Goal: Task Accomplishment & Management: Complete application form

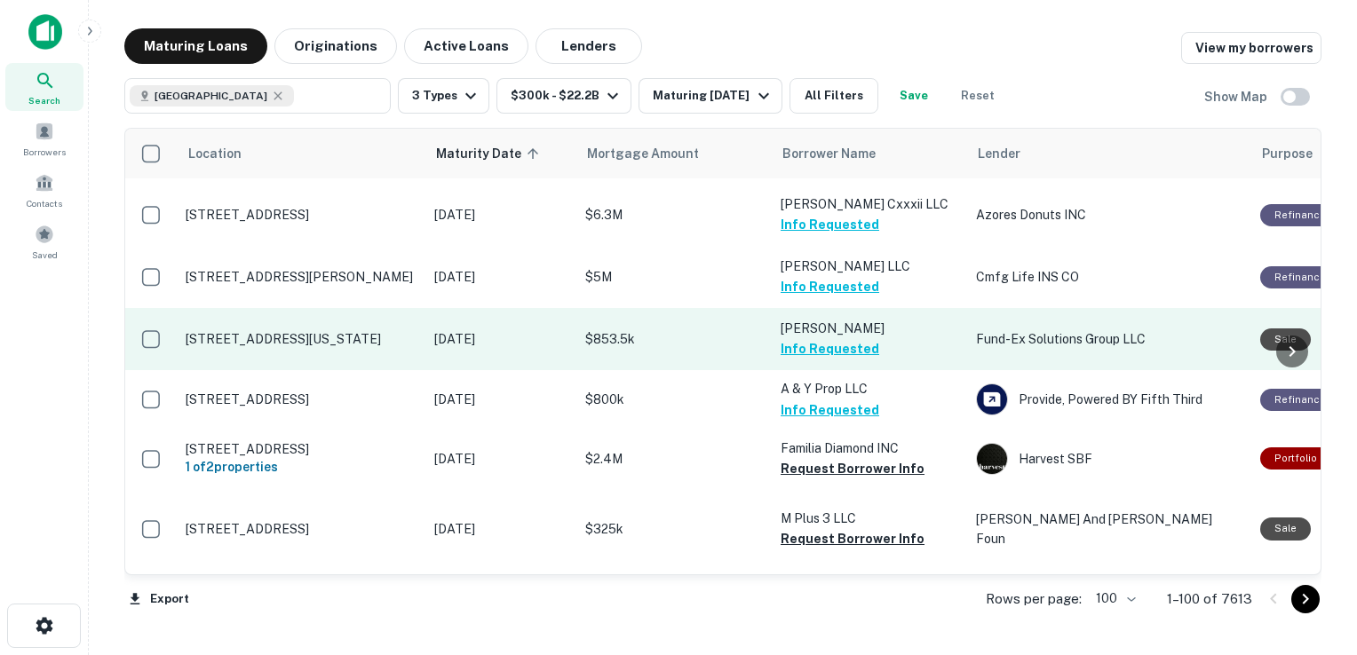
scroll to position [3927, 0]
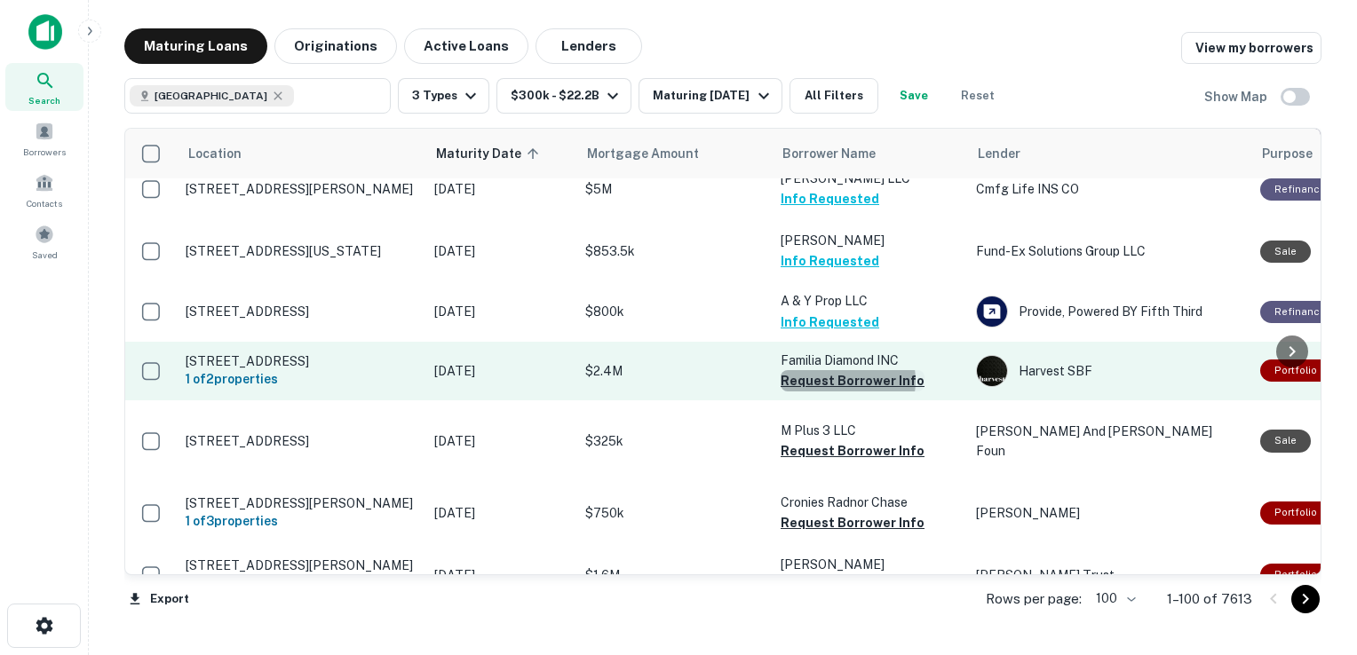
click at [836, 370] on button "Request Borrower Info" at bounding box center [852, 380] width 144 height 21
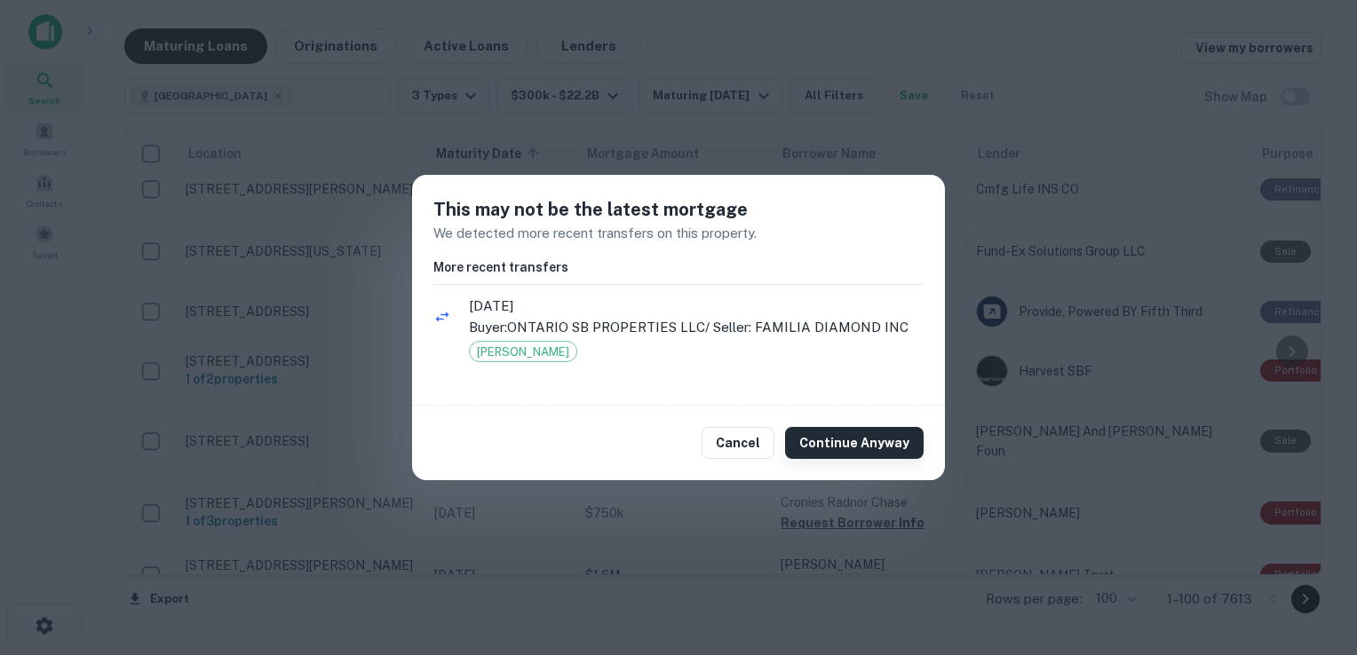
click at [855, 443] on button "Continue Anyway" at bounding box center [854, 443] width 138 height 32
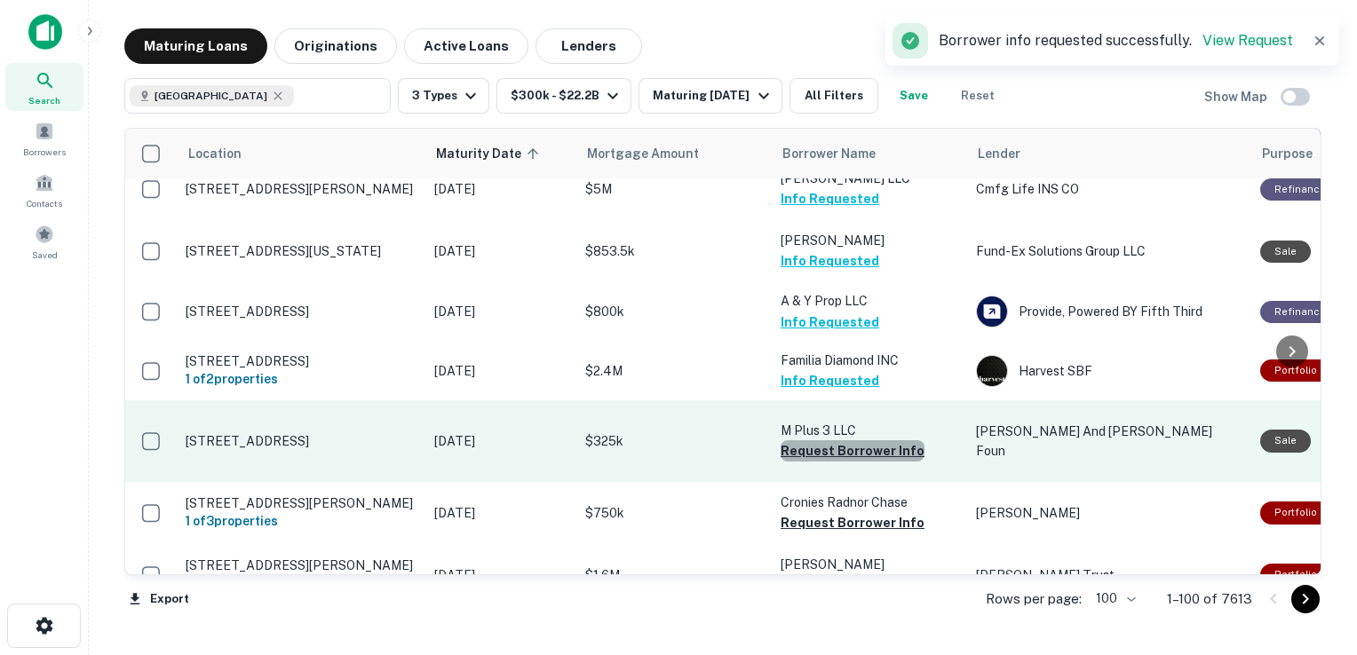
click at [855, 440] on button "Request Borrower Info" at bounding box center [852, 450] width 144 height 21
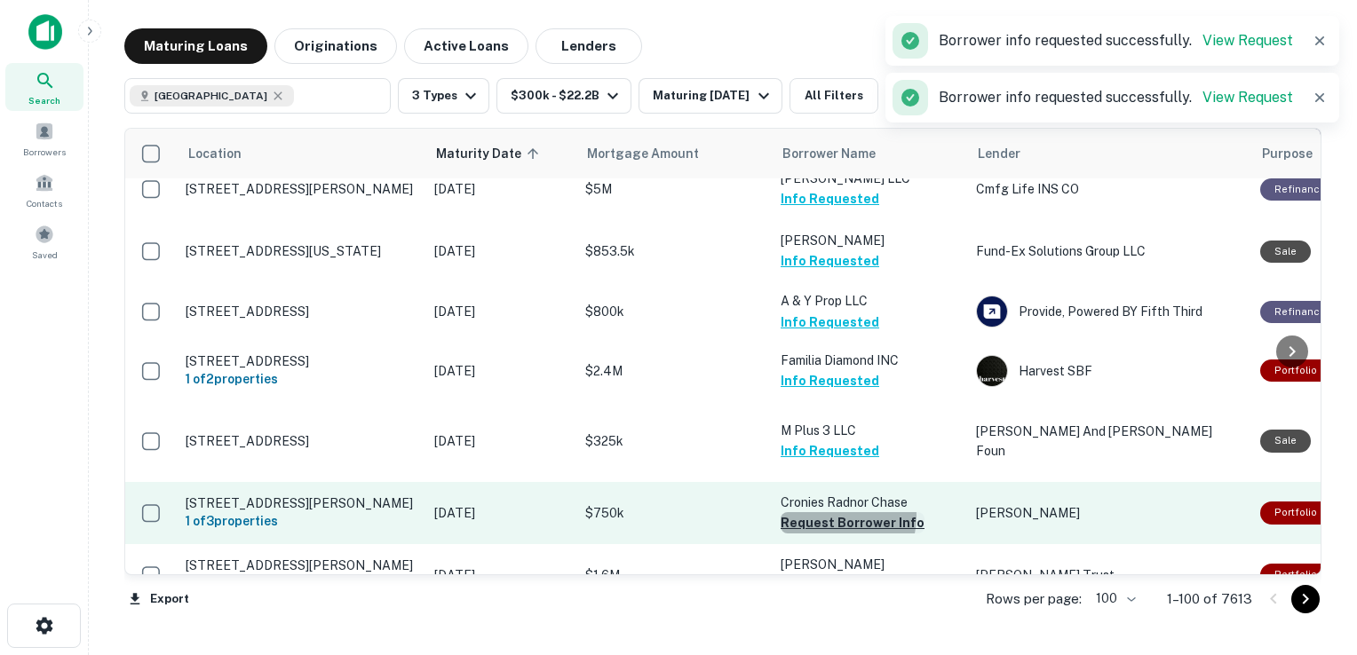
click at [835, 512] on button "Request Borrower Info" at bounding box center [852, 522] width 144 height 21
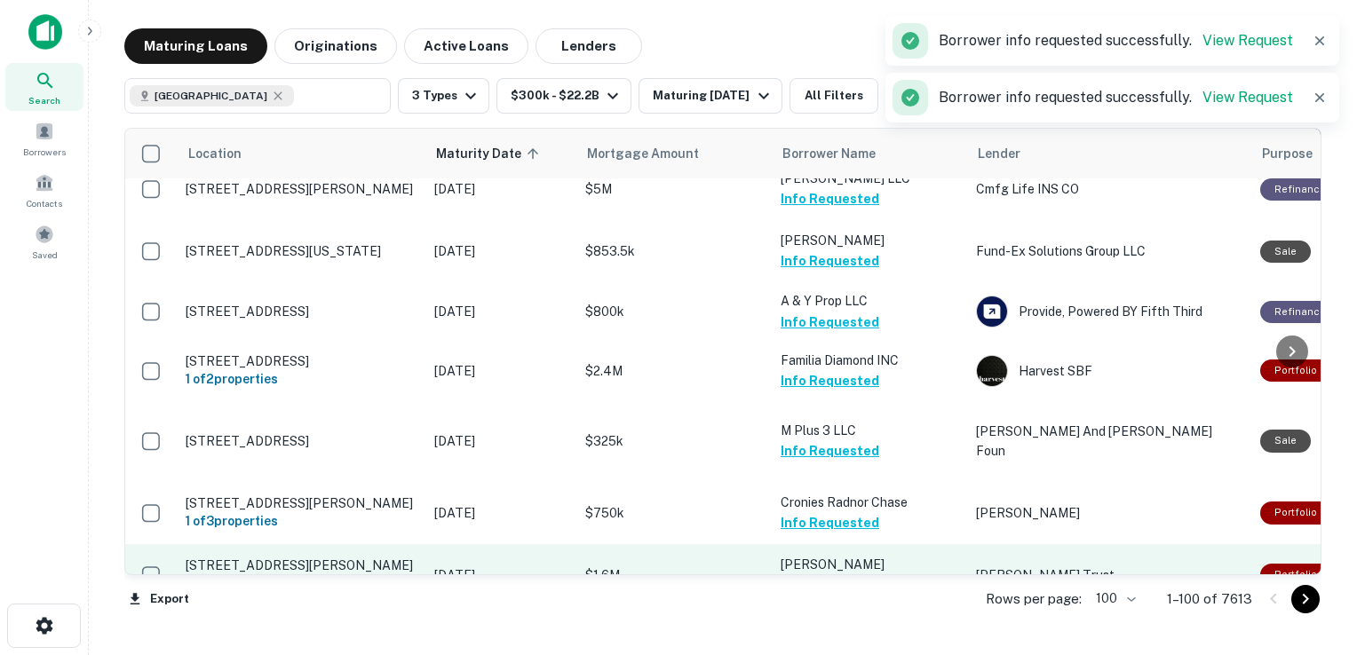
click at [837, 574] on button "Request Borrower Info" at bounding box center [852, 584] width 144 height 21
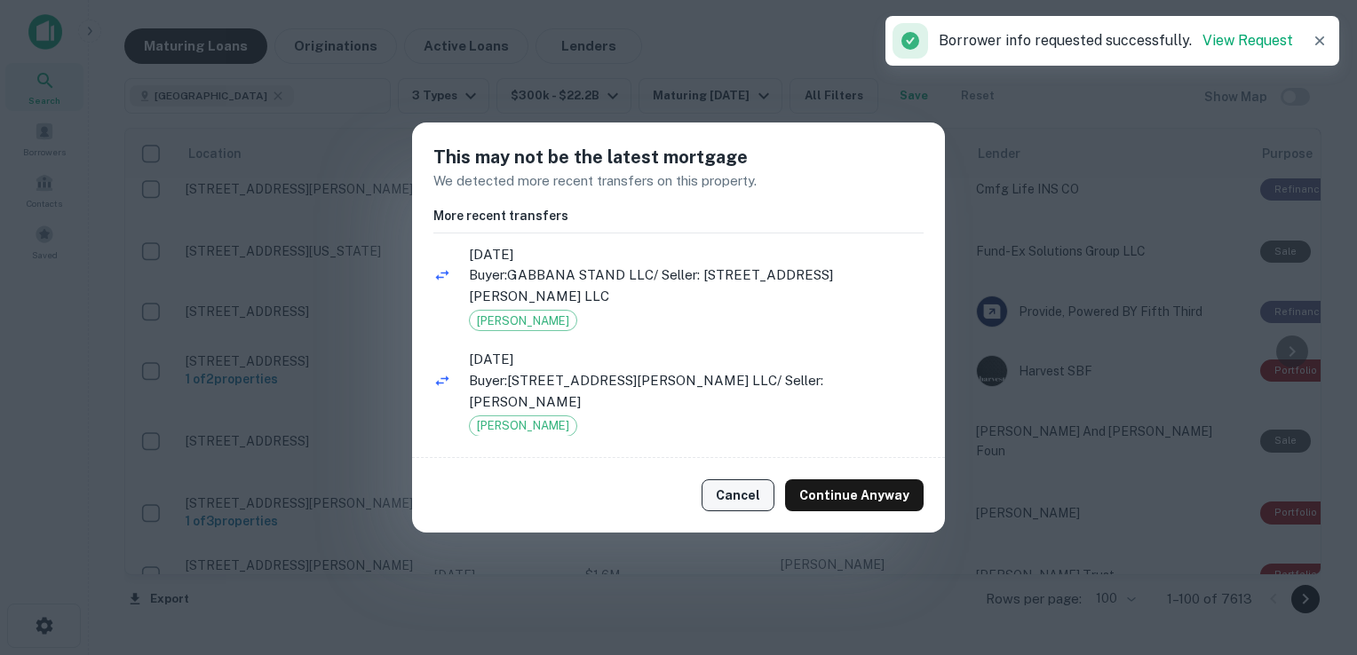
click at [748, 486] on button "Cancel" at bounding box center [737, 495] width 73 height 32
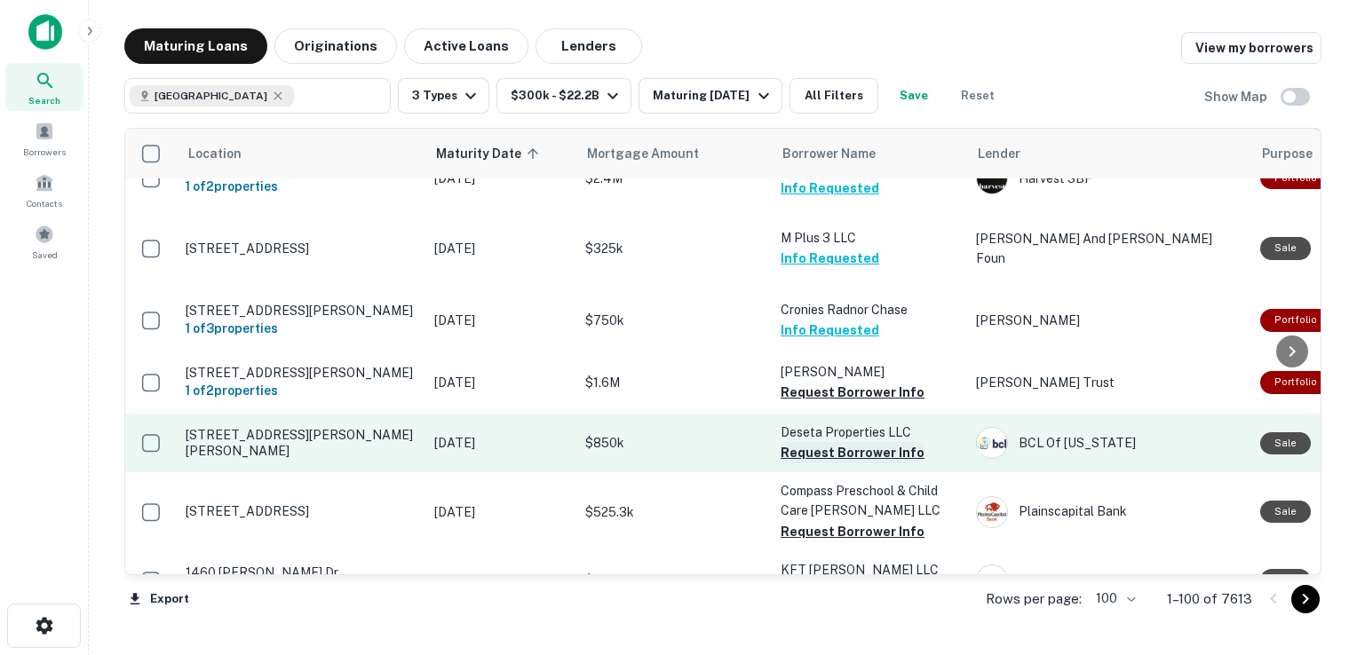
scroll to position [4121, 0]
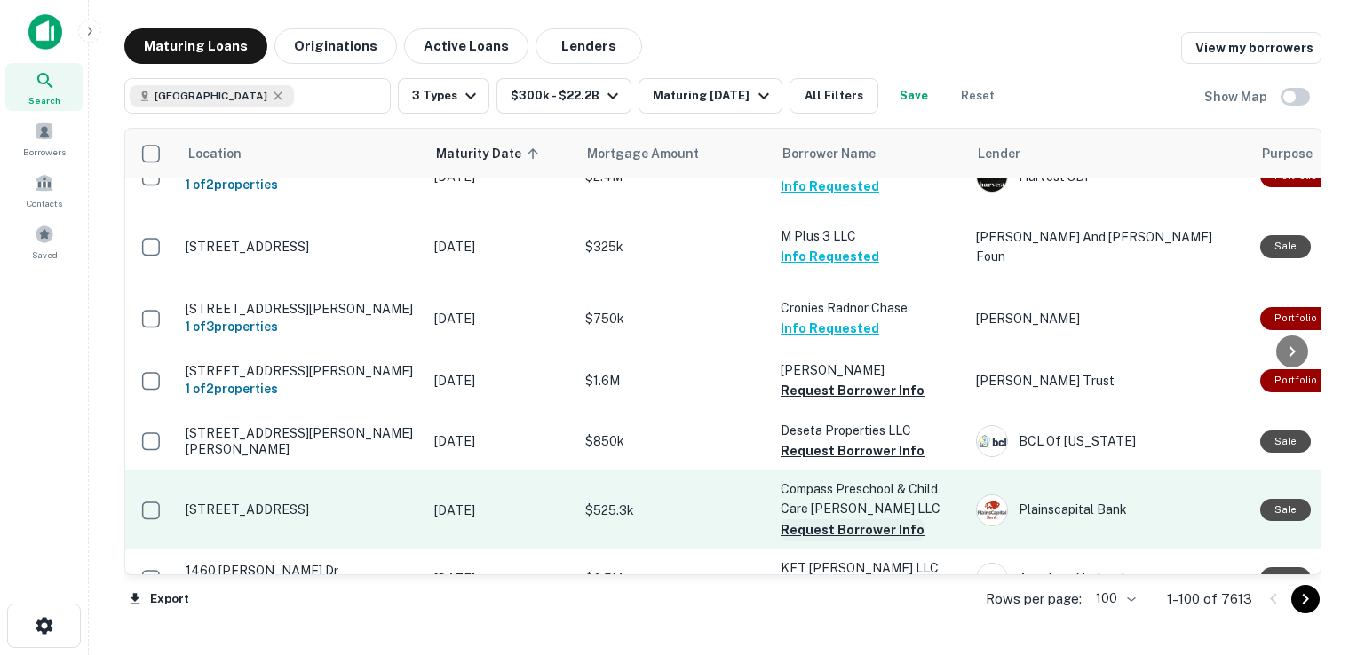
click at [825, 519] on button "Request Borrower Info" at bounding box center [852, 529] width 144 height 21
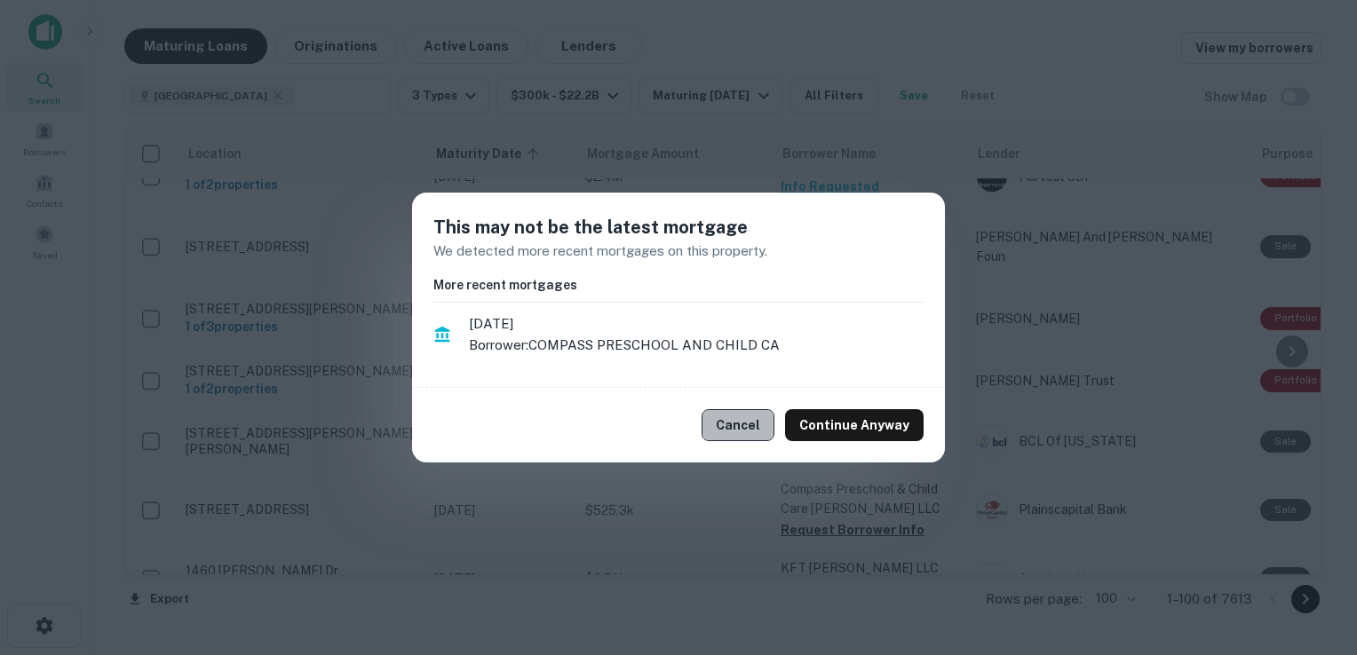
click at [771, 416] on button "Cancel" at bounding box center [737, 425] width 73 height 32
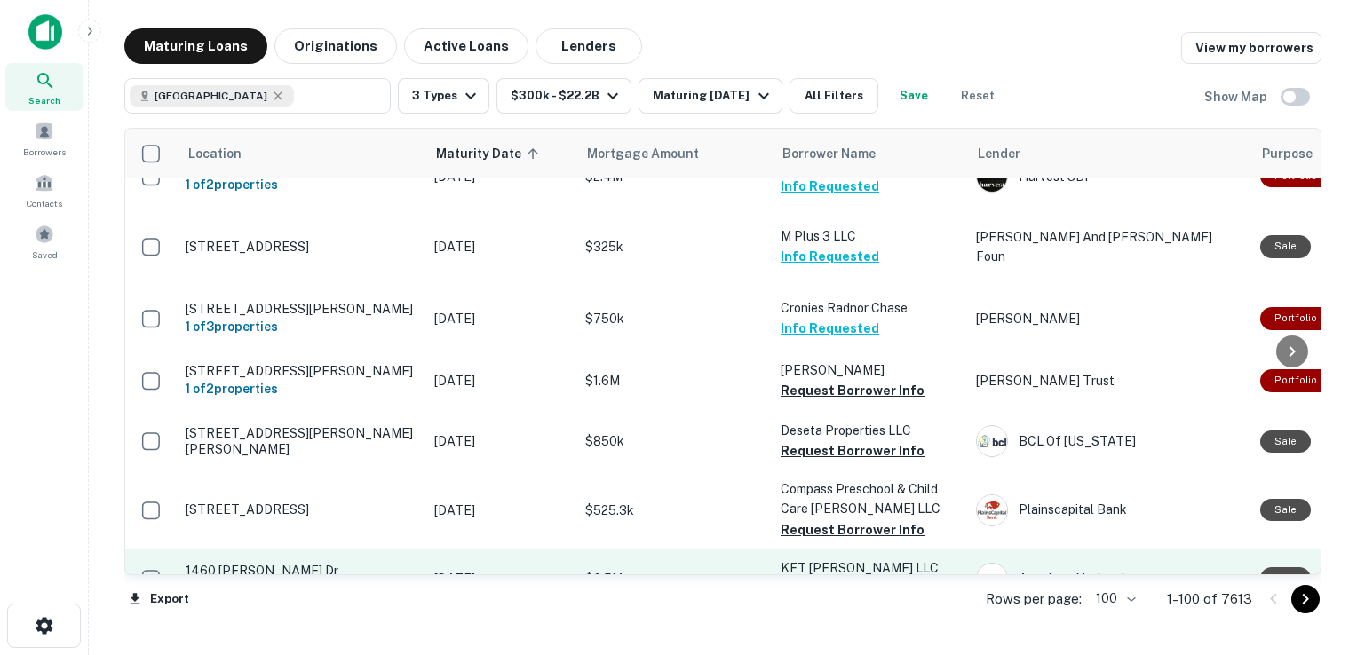
click at [807, 578] on button "Request Borrower Info" at bounding box center [852, 588] width 144 height 21
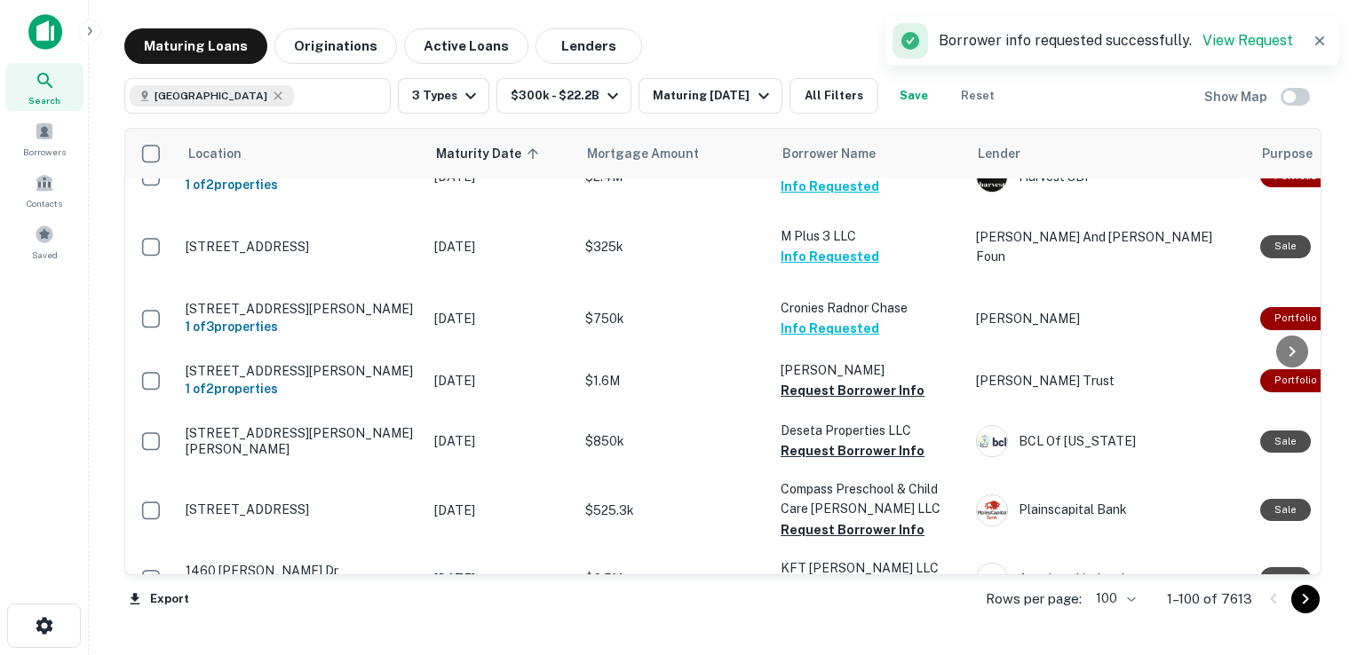
click at [831, 638] on button "Request Borrower Info" at bounding box center [852, 648] width 144 height 21
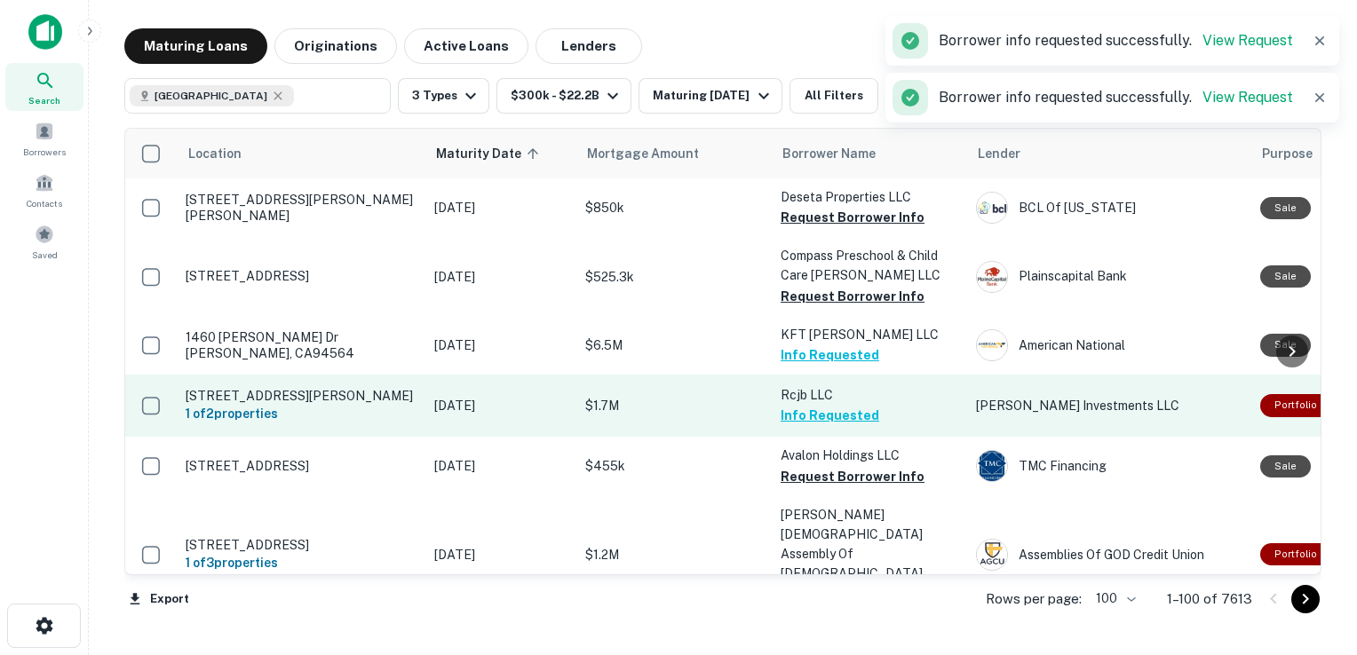
scroll to position [4357, 0]
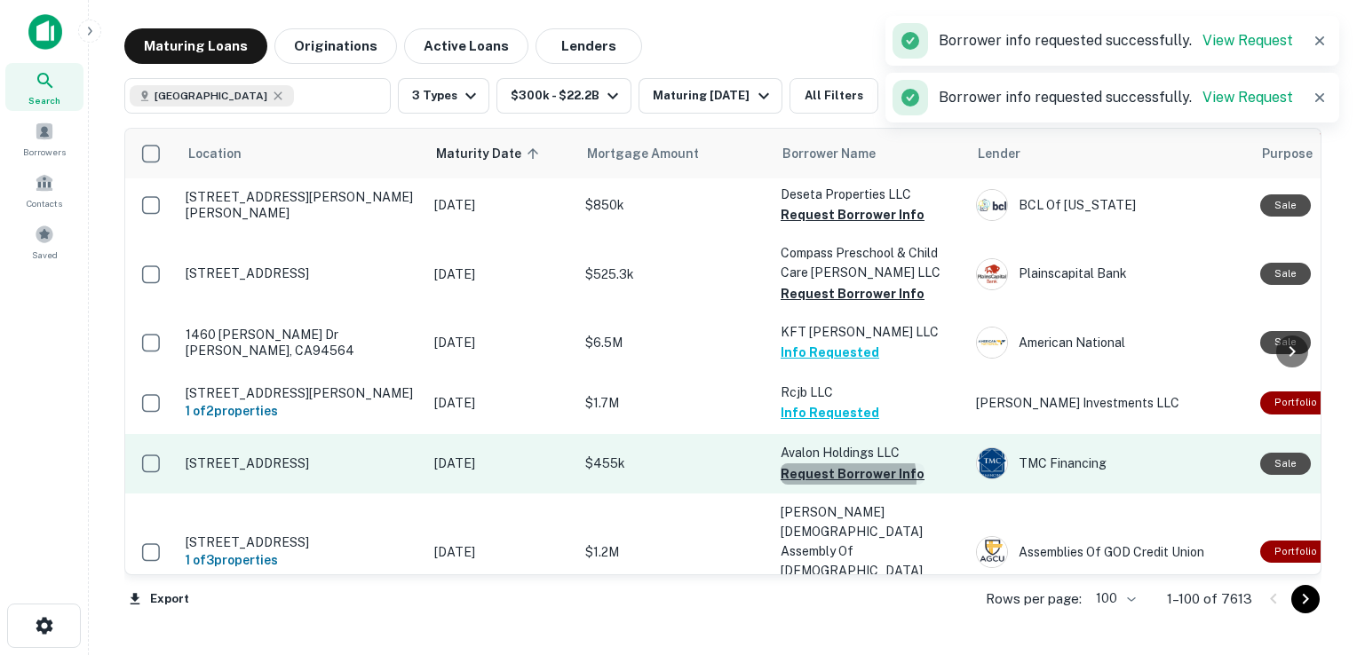
click at [845, 463] on button "Request Borrower Info" at bounding box center [852, 473] width 144 height 21
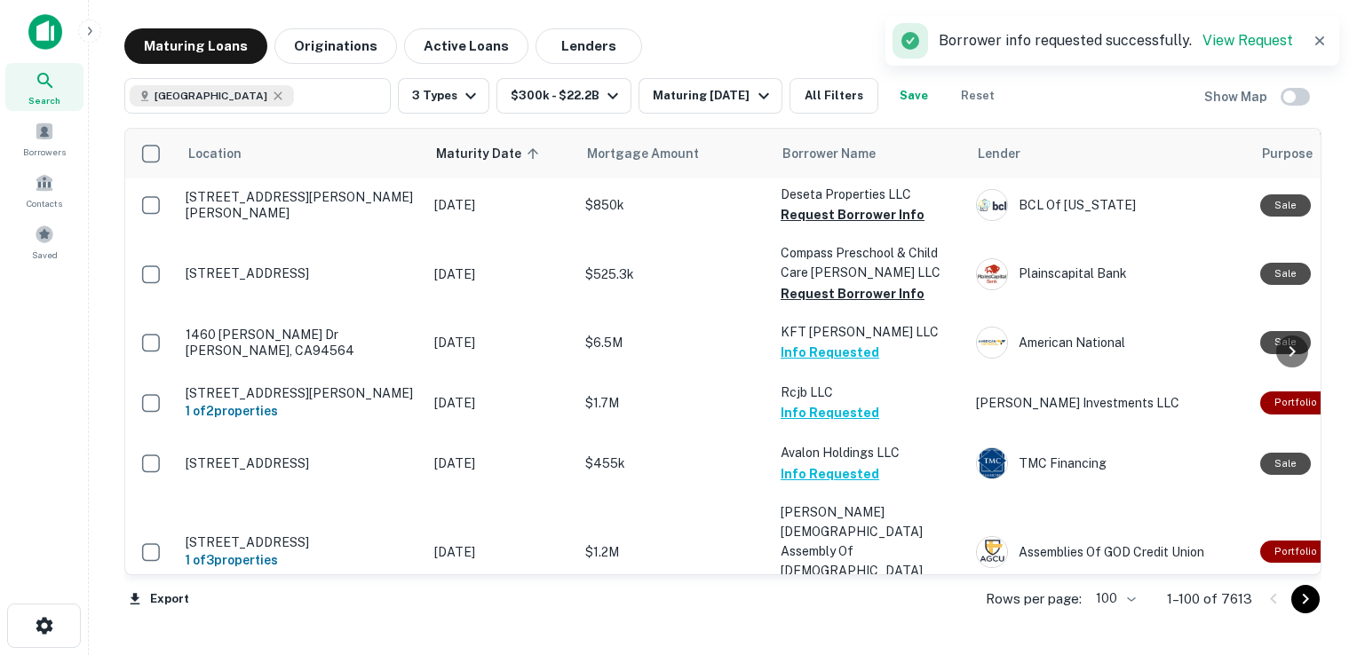
click at [844, 639] on button "Request Borrower Info" at bounding box center [852, 649] width 144 height 21
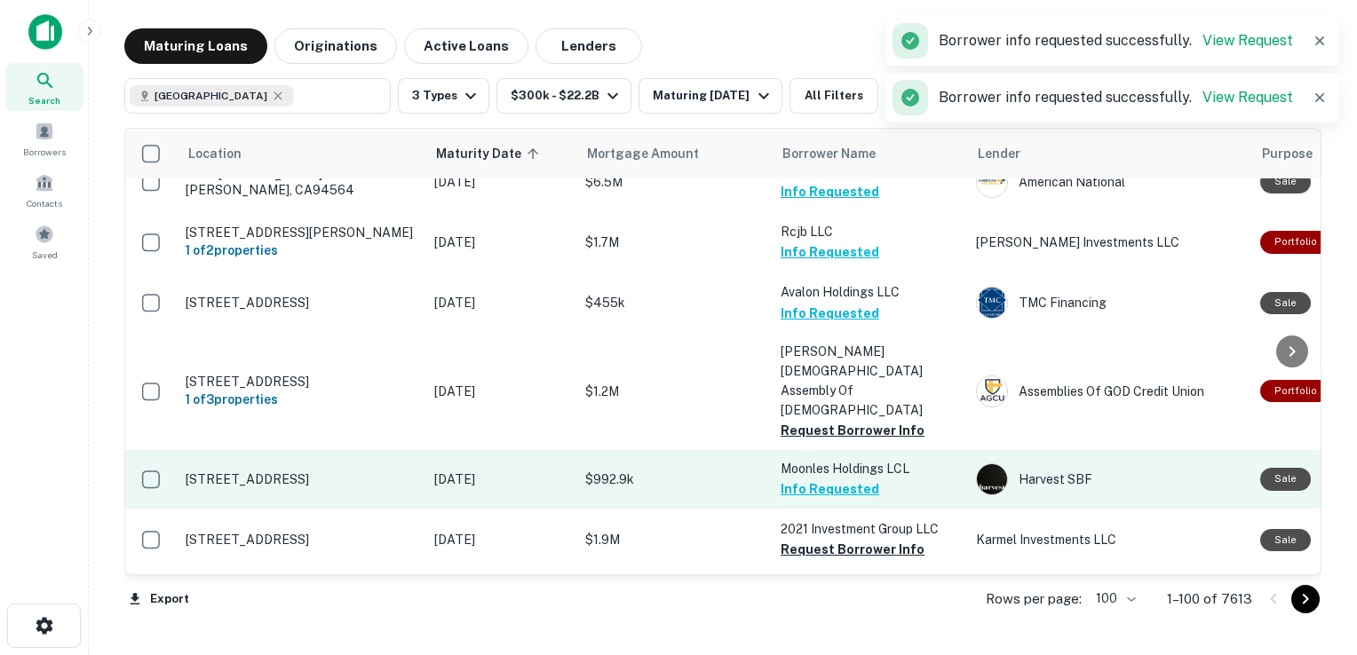
scroll to position [4527, 0]
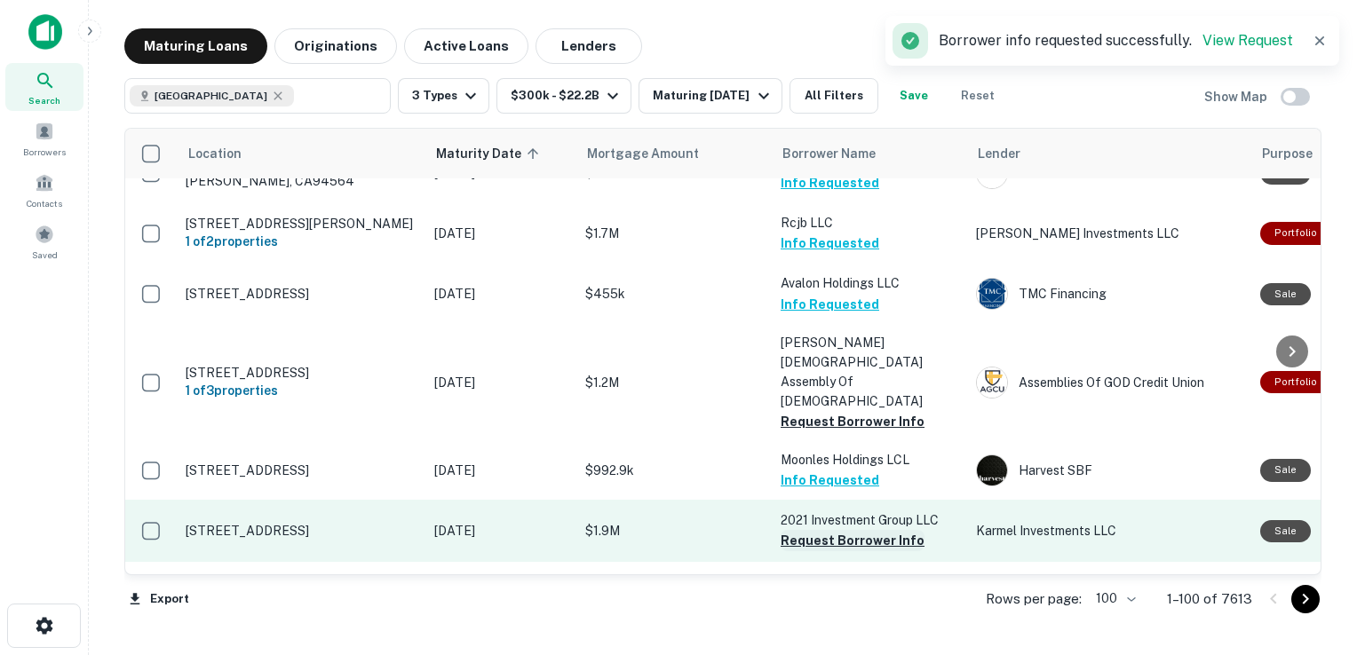
click at [844, 530] on button "Request Borrower Info" at bounding box center [852, 540] width 144 height 21
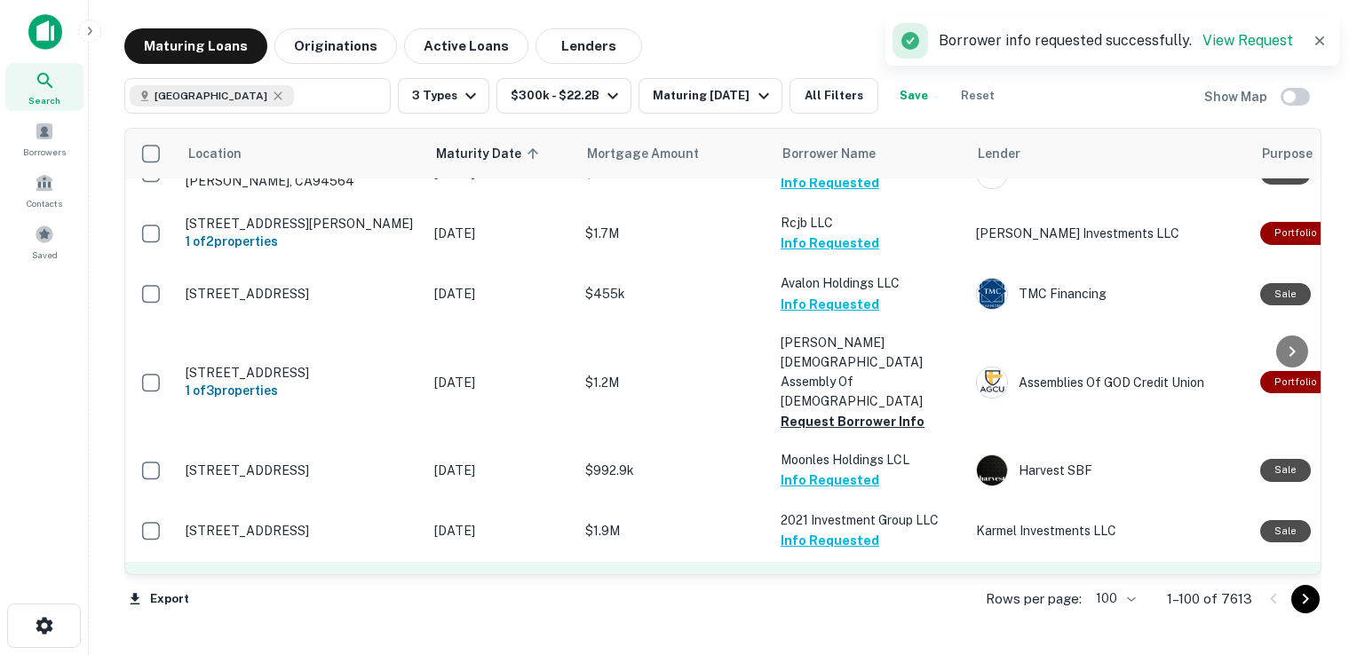
click at [849, 591] on button "Request Borrower Info" at bounding box center [852, 601] width 144 height 21
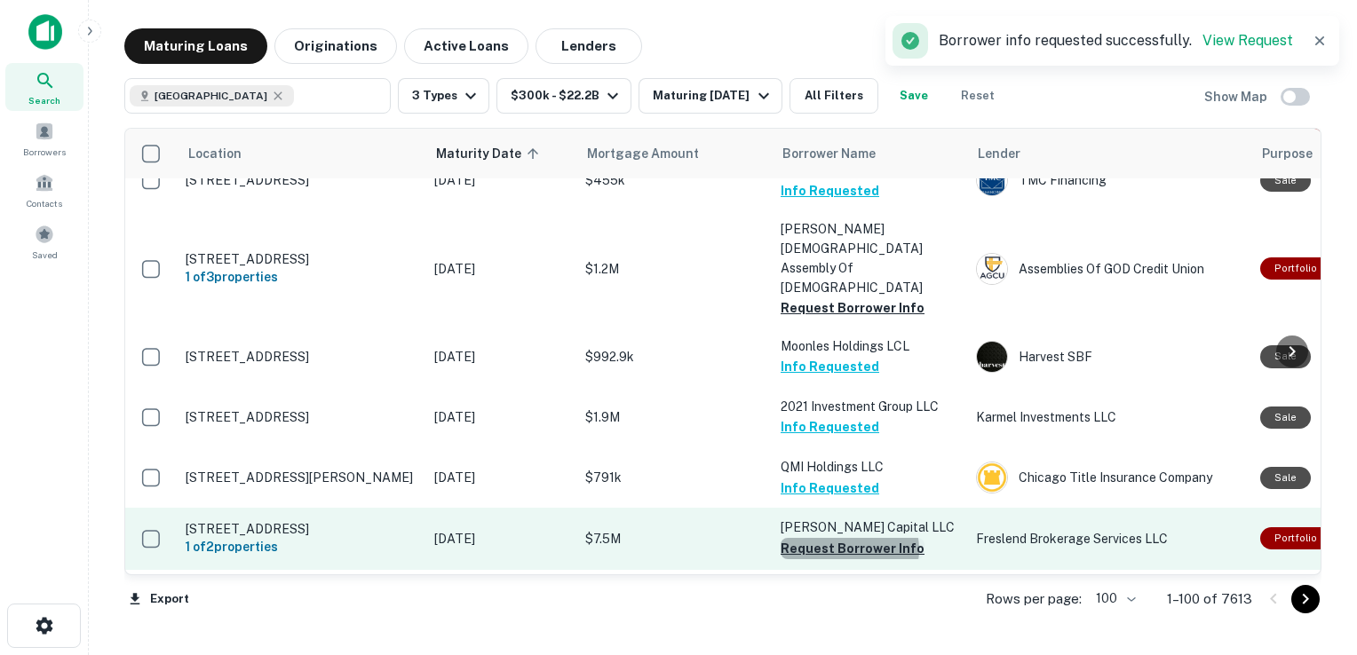
click at [849, 538] on button "Request Borrower Info" at bounding box center [852, 548] width 144 height 21
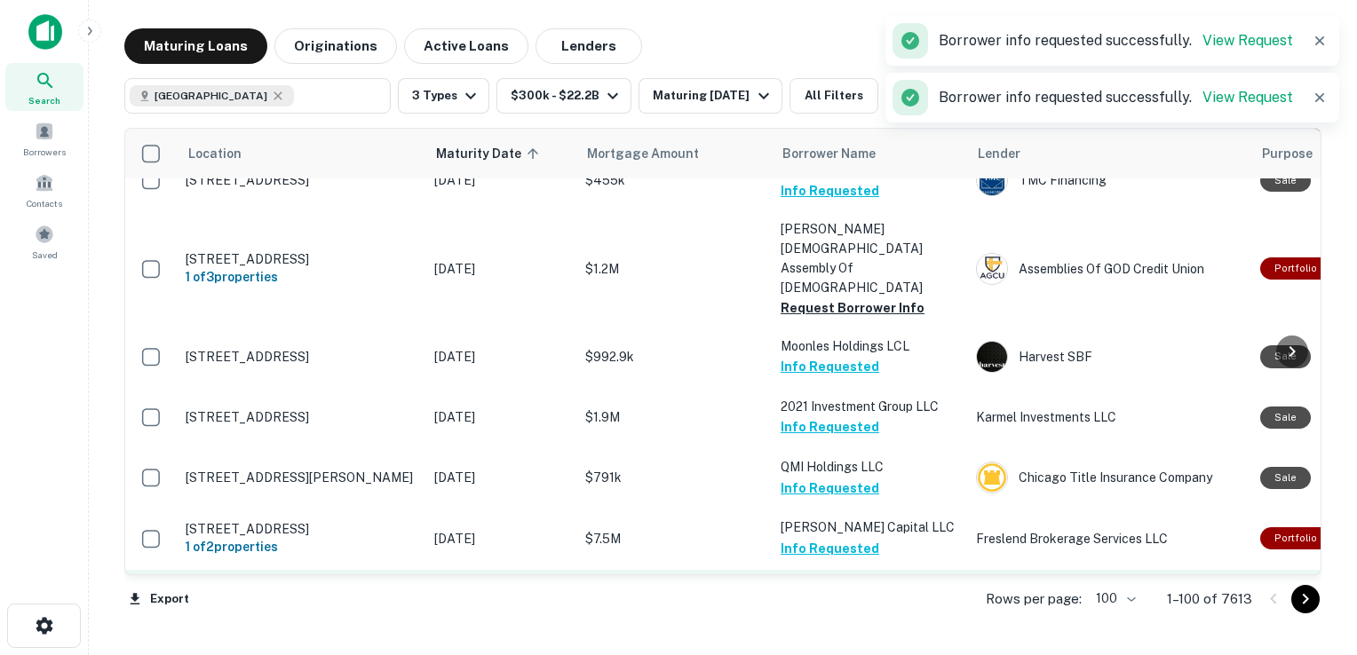
click at [842, 600] on button "Request Borrower Info" at bounding box center [852, 610] width 144 height 21
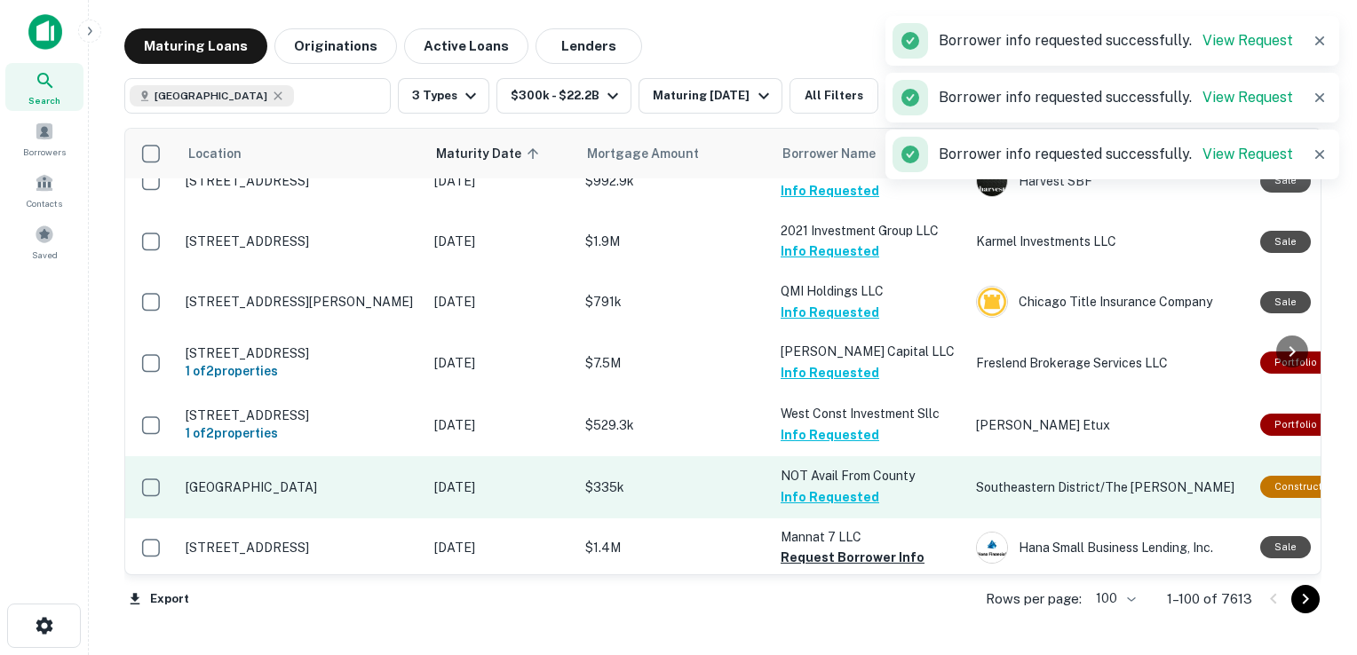
scroll to position [4826, 0]
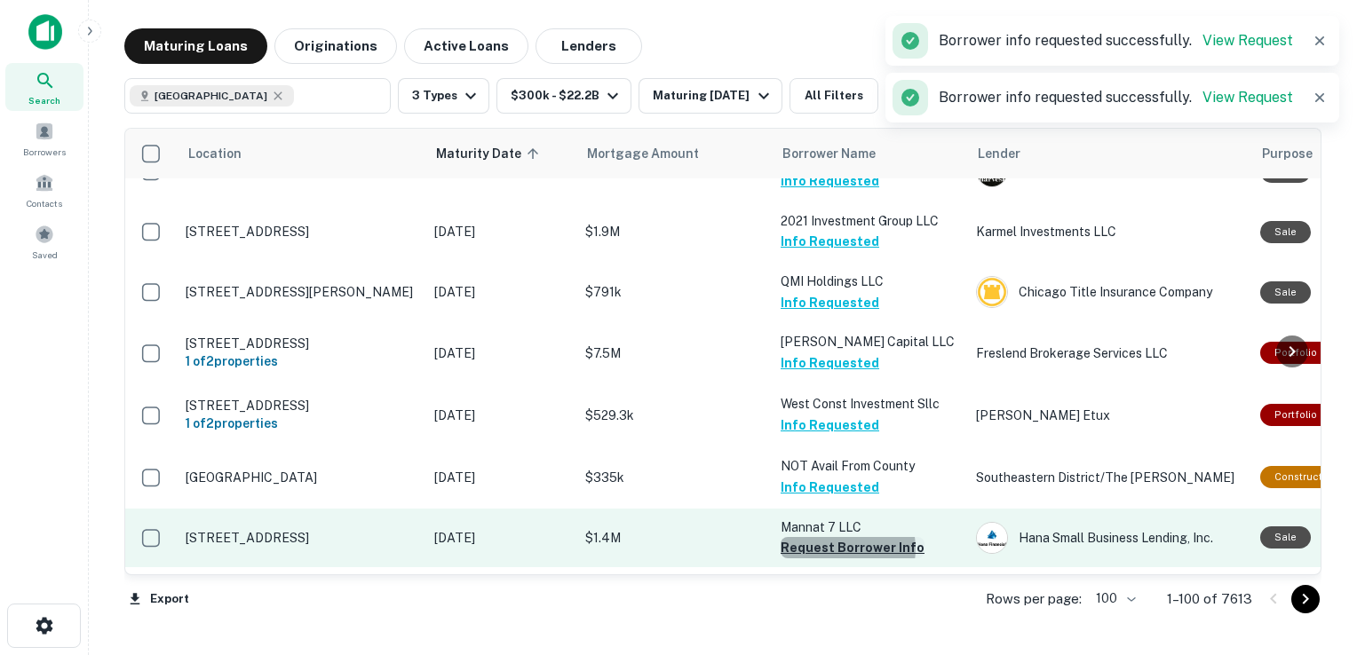
click at [838, 537] on button "Request Borrower Info" at bounding box center [852, 547] width 144 height 21
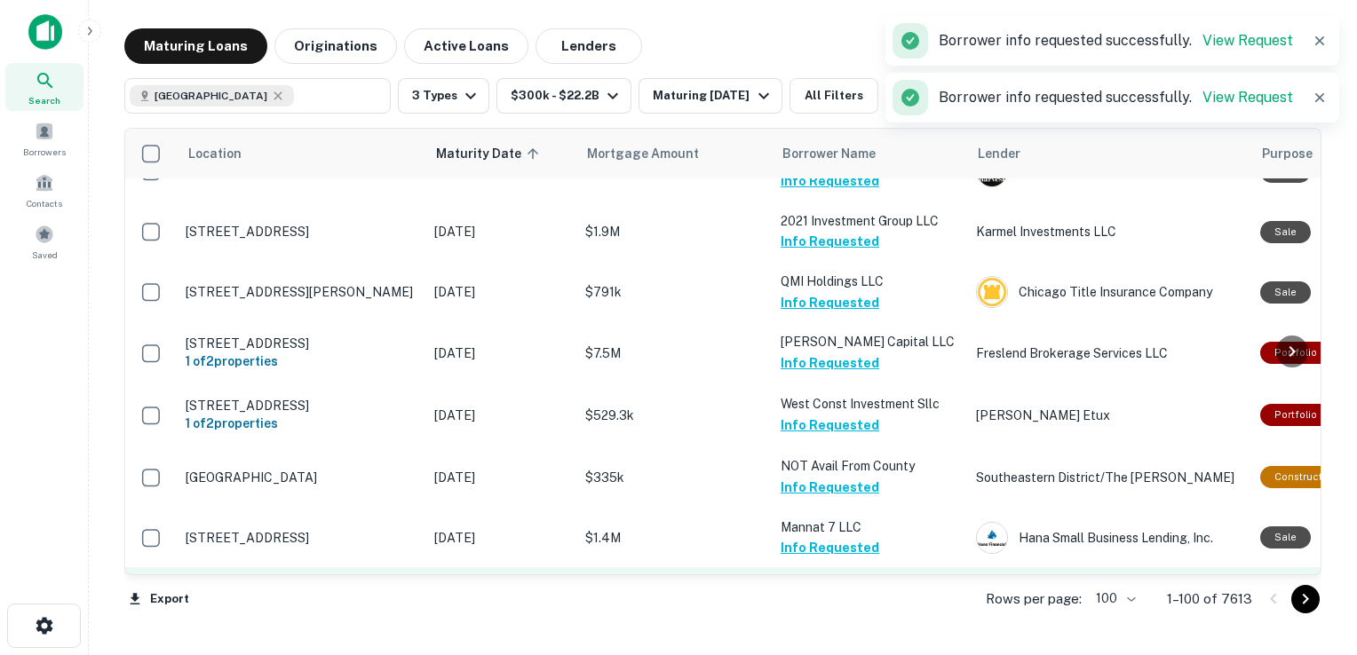
click at [838, 615] on button "Request Borrower Info" at bounding box center [852, 625] width 144 height 21
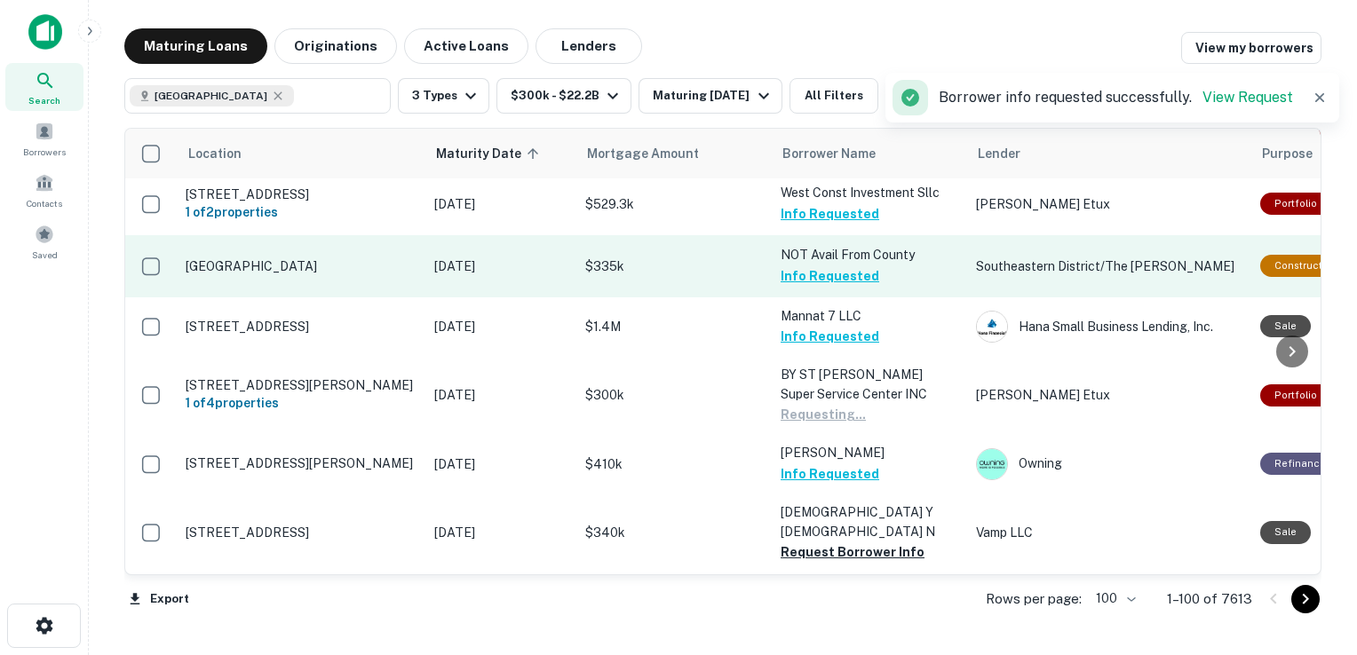
scroll to position [5079, 0]
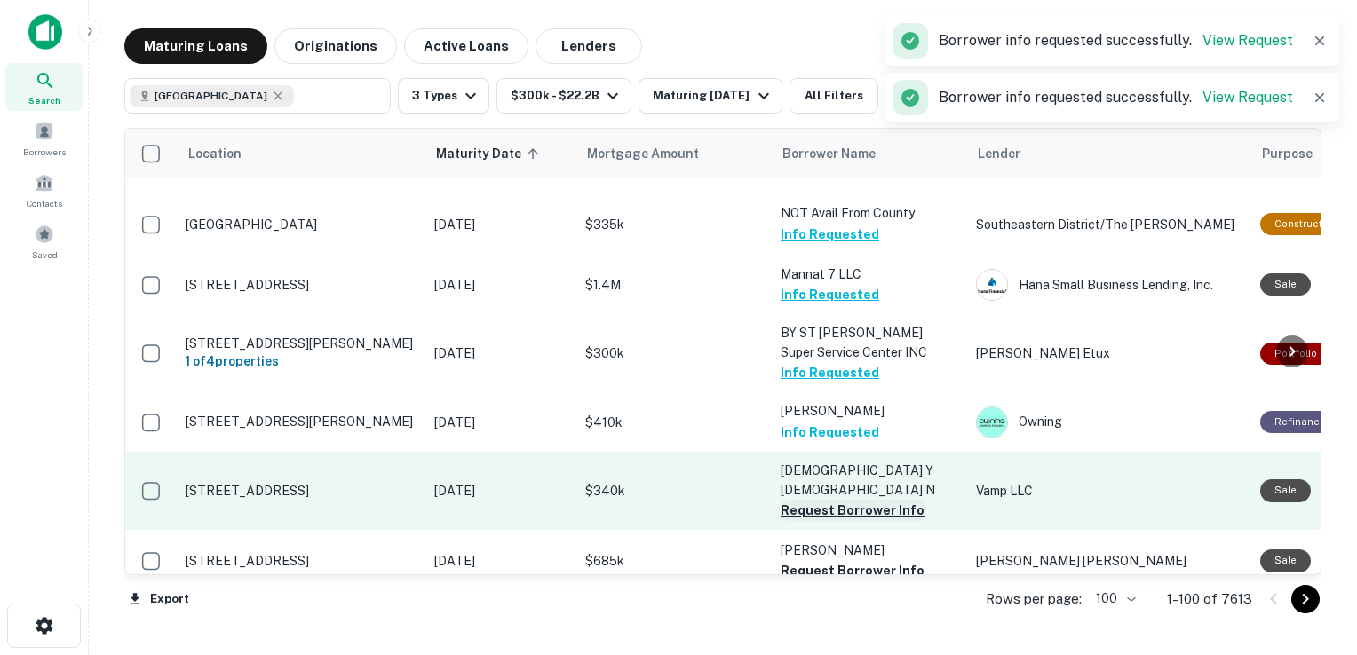
click at [809, 500] on button "Request Borrower Info" at bounding box center [852, 510] width 144 height 21
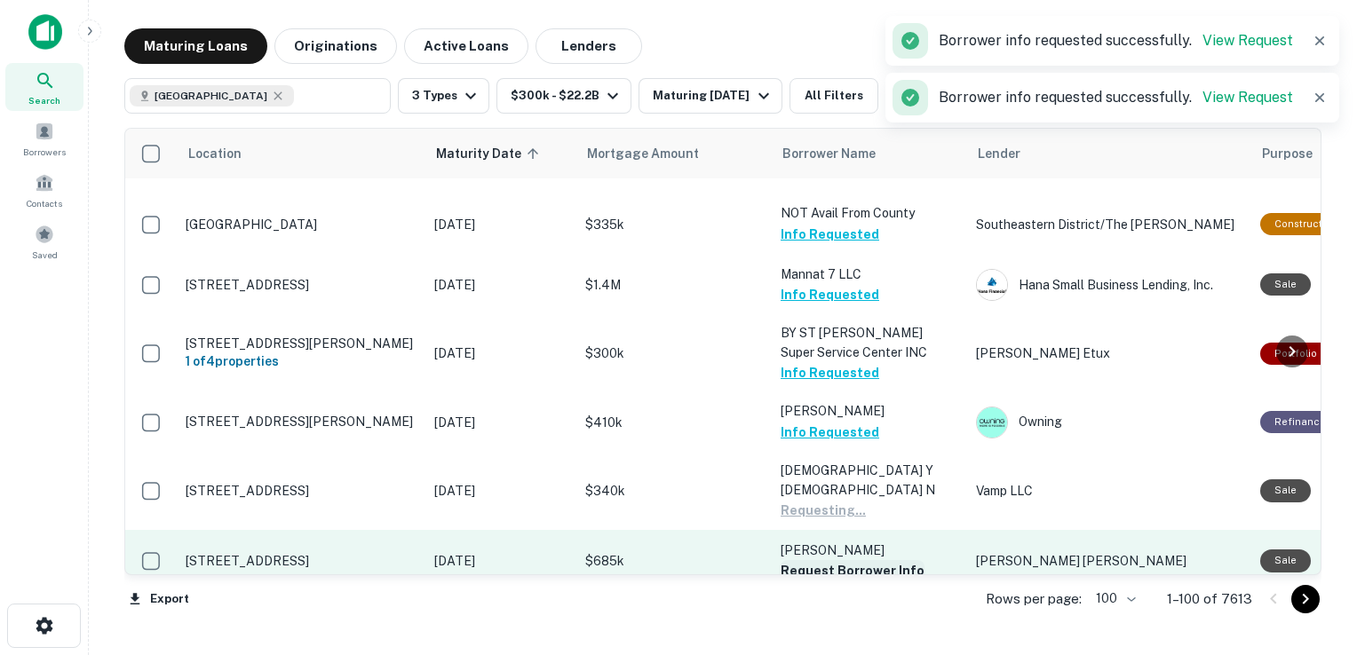
click at [813, 560] on button "Request Borrower Info" at bounding box center [852, 570] width 144 height 21
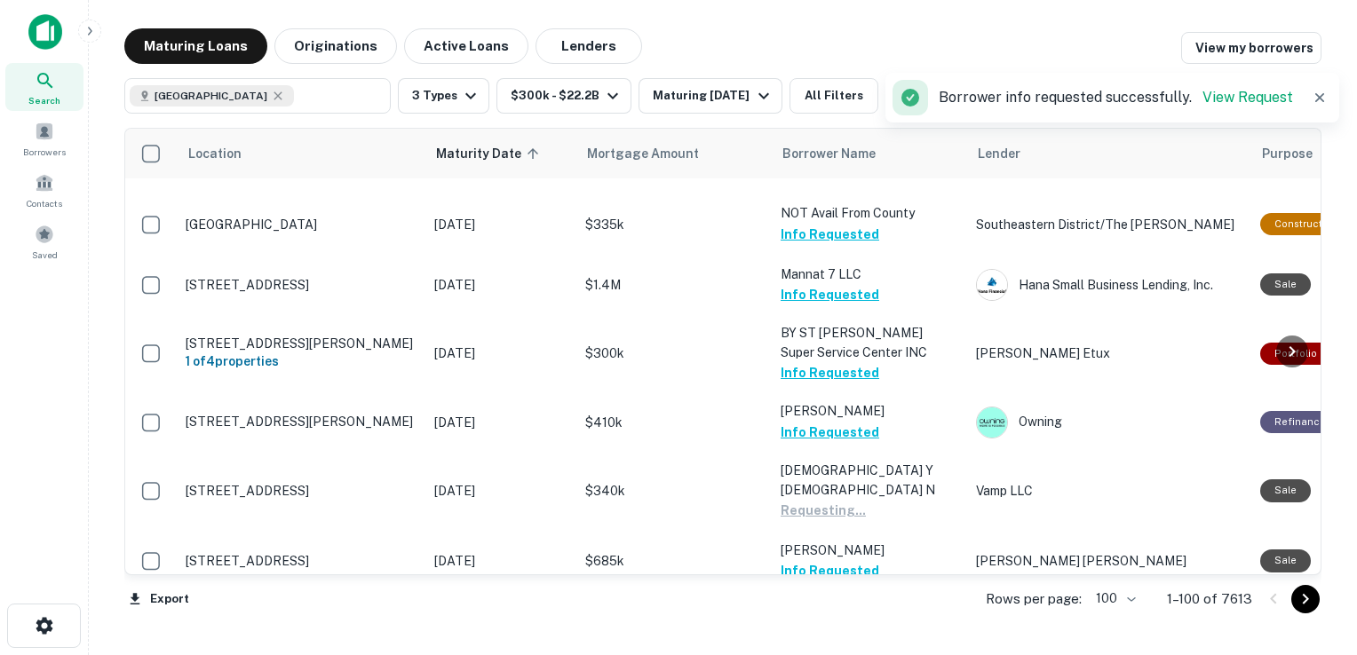
click at [821, 621] on button "Request Borrower Info" at bounding box center [852, 631] width 144 height 21
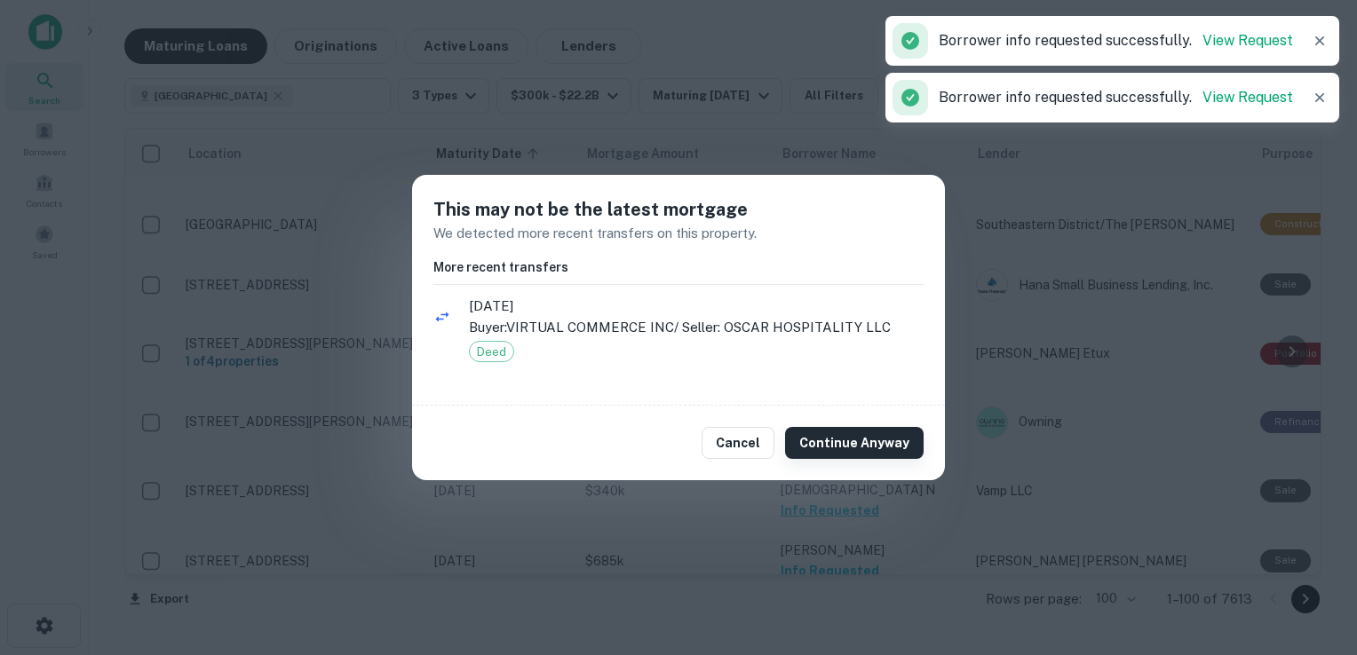
click at [848, 446] on button "Continue Anyway" at bounding box center [854, 443] width 138 height 32
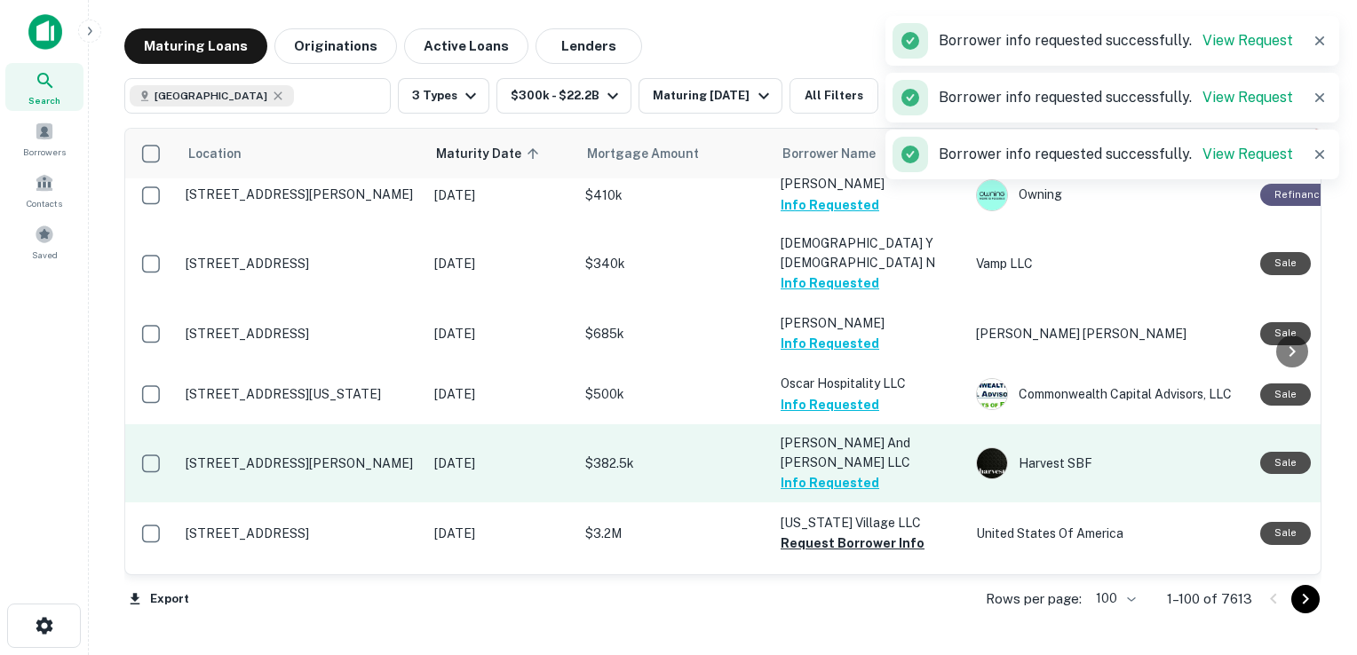
scroll to position [5307, 0]
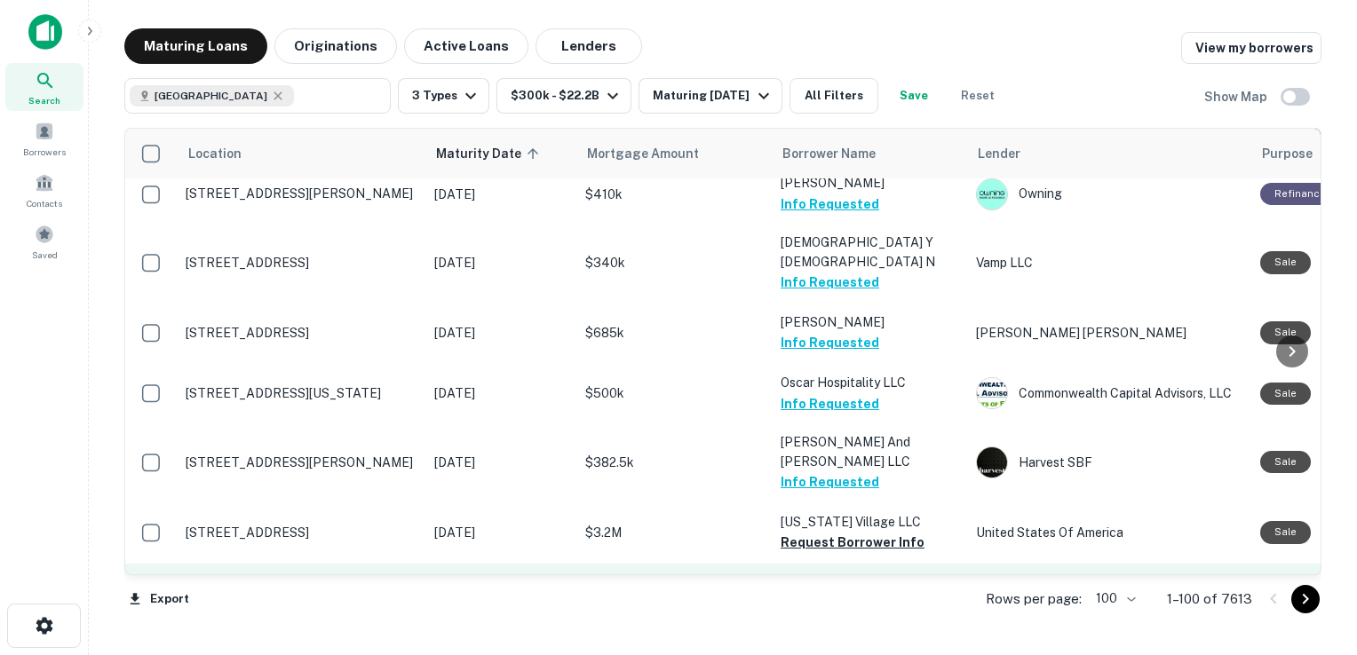
click at [842, 612] on button "Request Borrower Info" at bounding box center [852, 622] width 144 height 21
